Goal: Find specific page/section: Find specific page/section

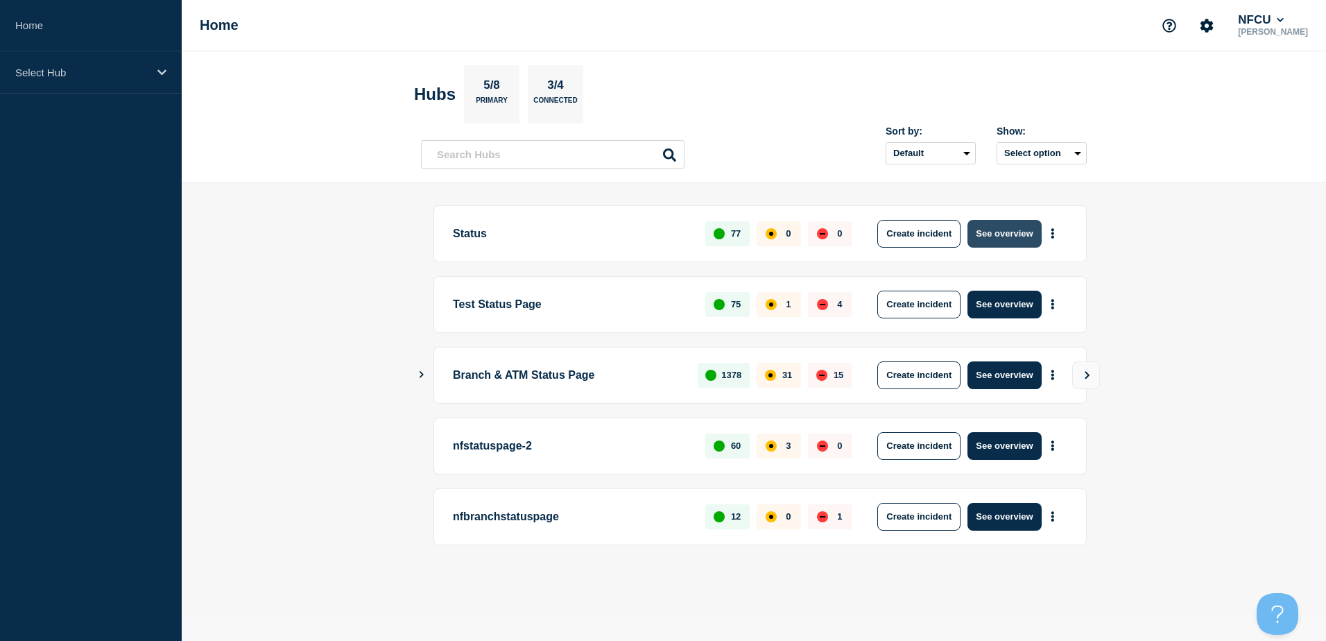
click at [1018, 239] on button "See overview" at bounding box center [1003, 234] width 73 height 28
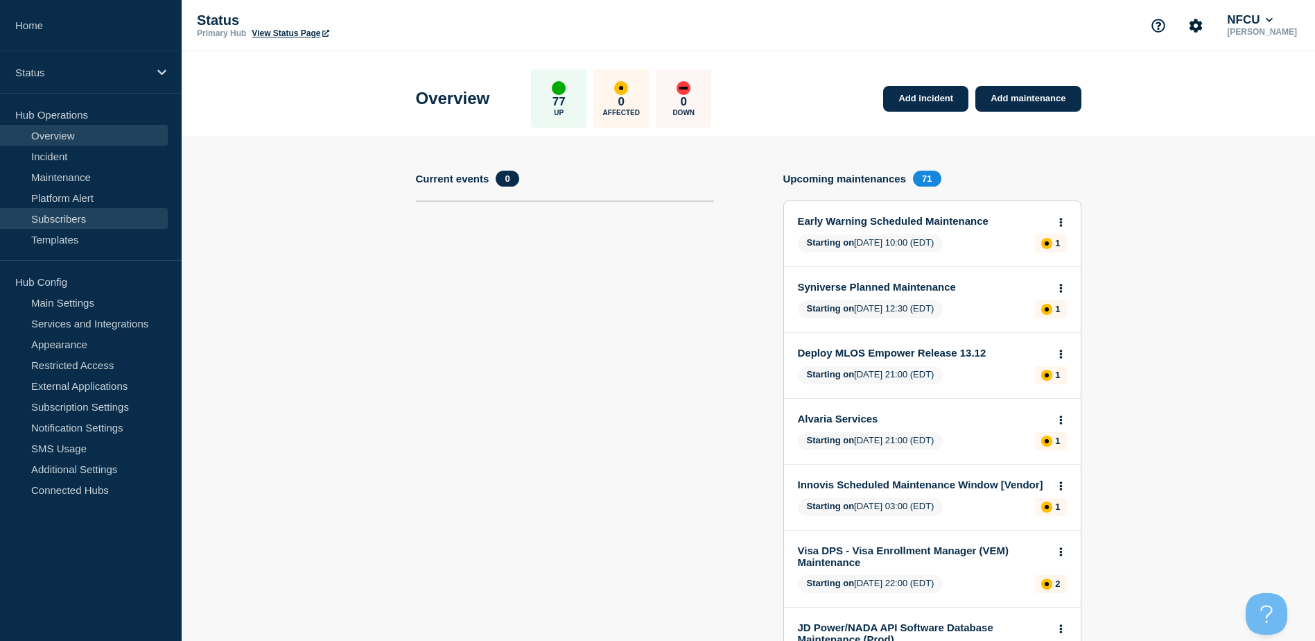
click at [67, 218] on link "Subscribers" at bounding box center [84, 218] width 168 height 21
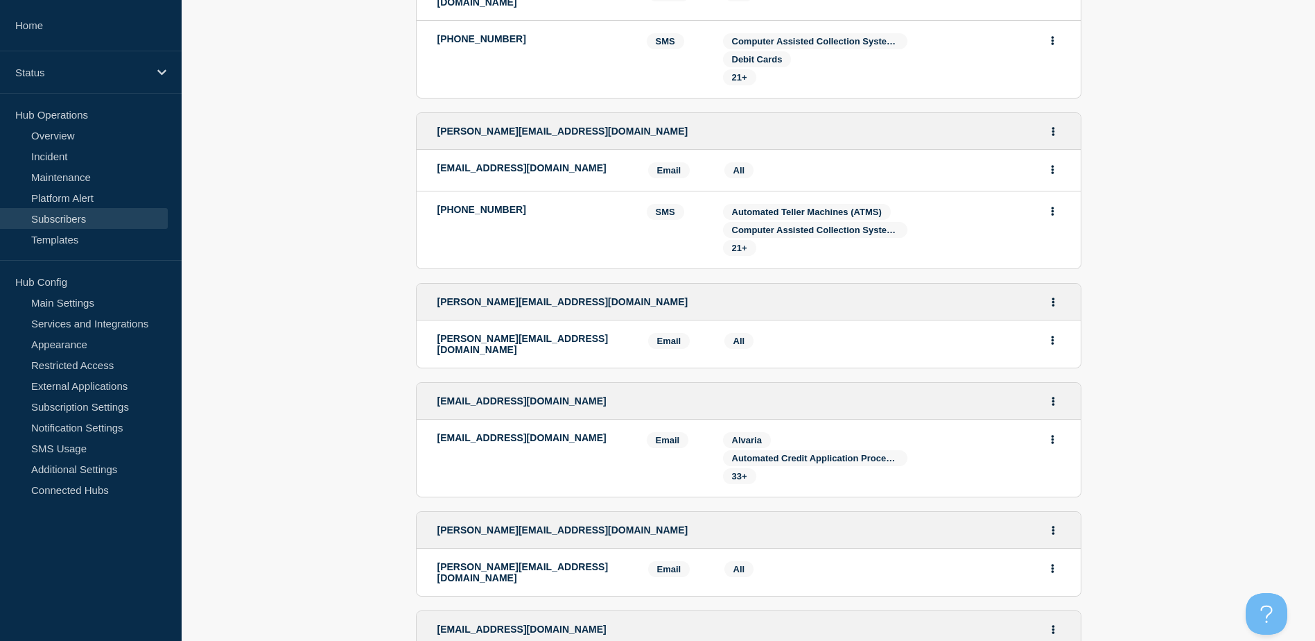
scroll to position [1941, 0]
